Goal: Browse casually: Explore the website without a specific task or goal

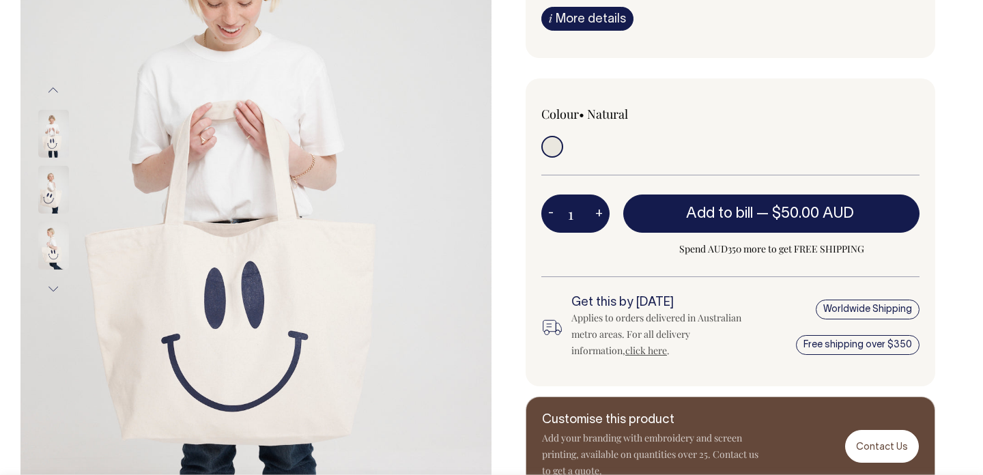
scroll to position [236, 0]
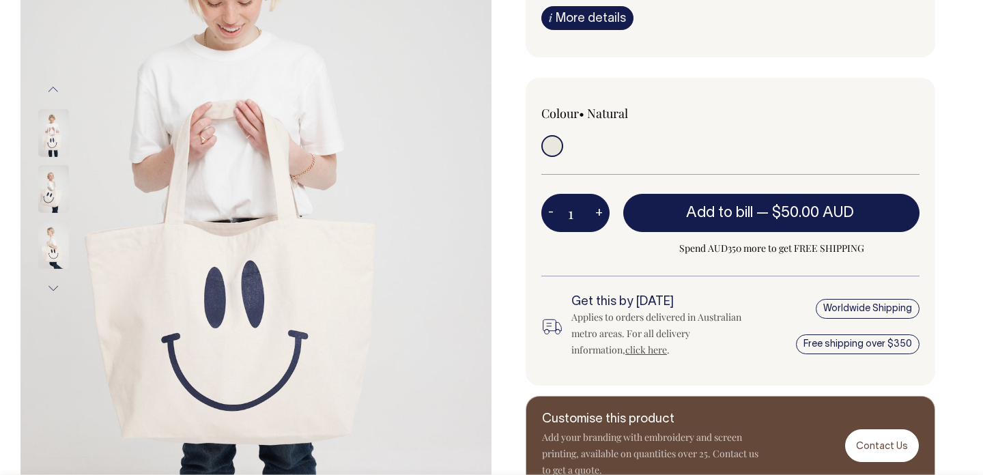
click at [48, 143] on img at bounding box center [53, 133] width 31 height 48
click at [50, 193] on img at bounding box center [53, 189] width 31 height 48
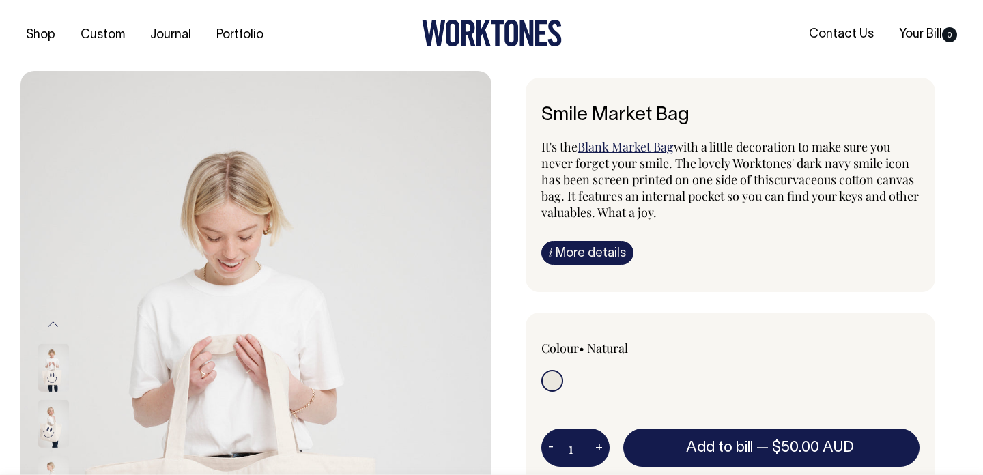
scroll to position [0, 0]
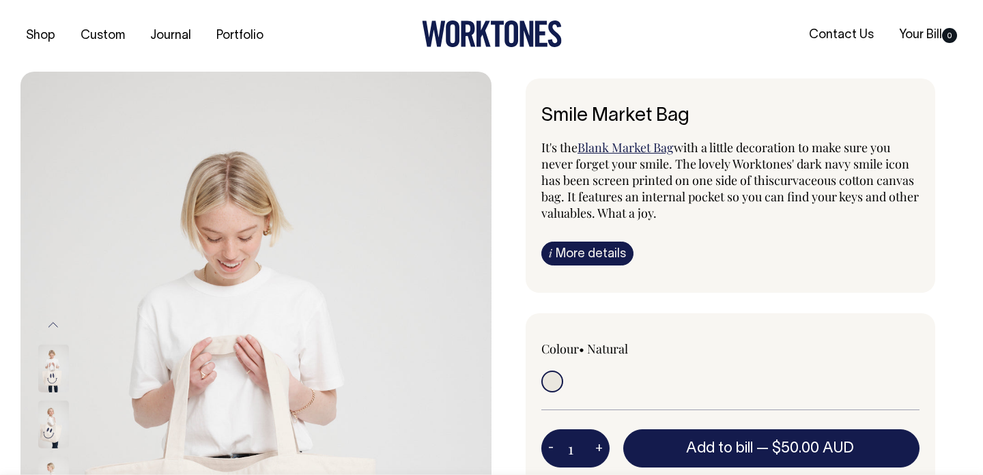
click at [497, 29] on icon at bounding box center [497, 34] width 13 height 26
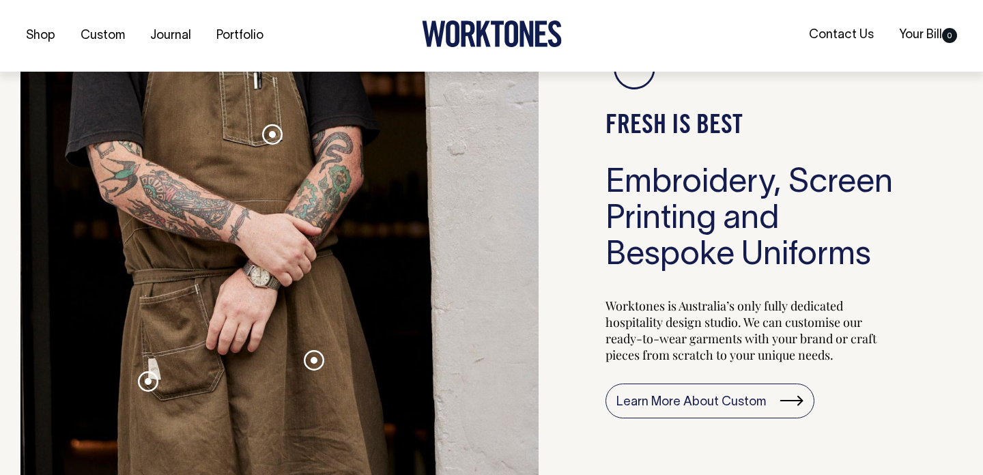
scroll to position [1272, 0]
click at [315, 356] on span at bounding box center [314, 359] width 7 height 7
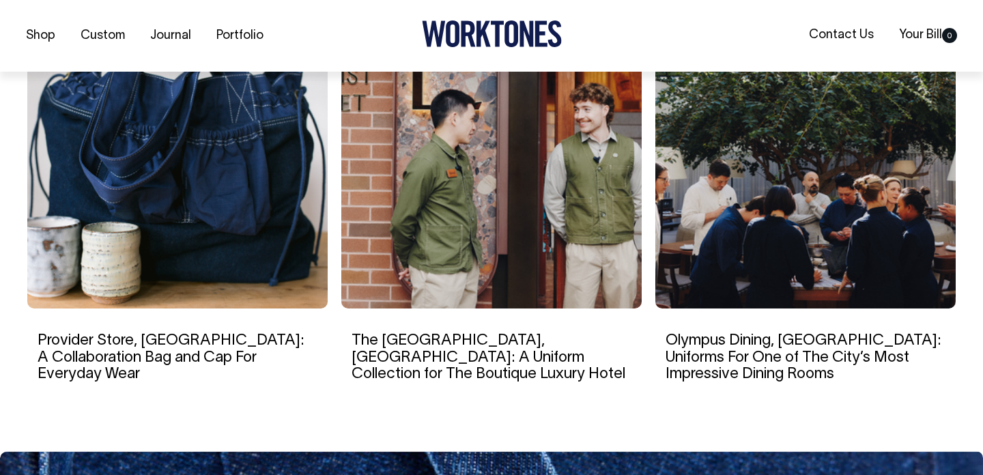
scroll to position [2366, 0]
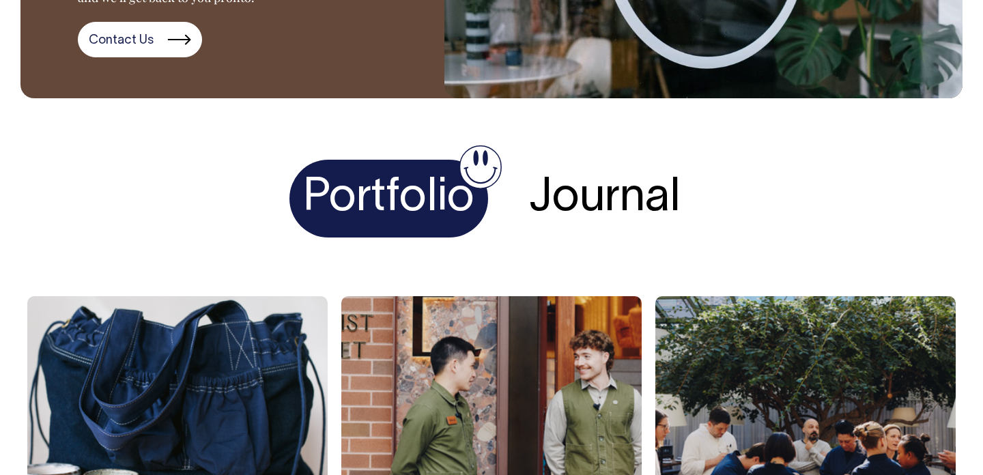
click at [614, 182] on h1 "Journal" at bounding box center [605, 199] width 179 height 79
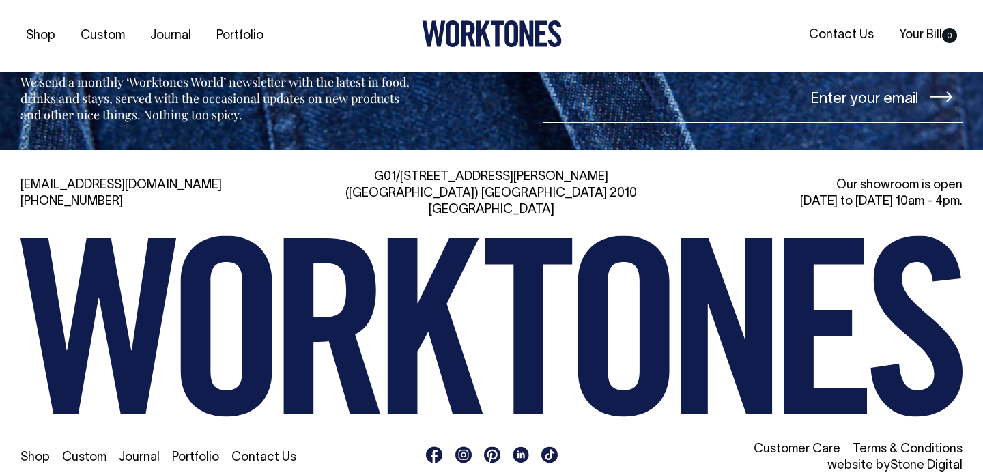
scroll to position [2951, 0]
